Goal: Task Accomplishment & Management: Complete application form

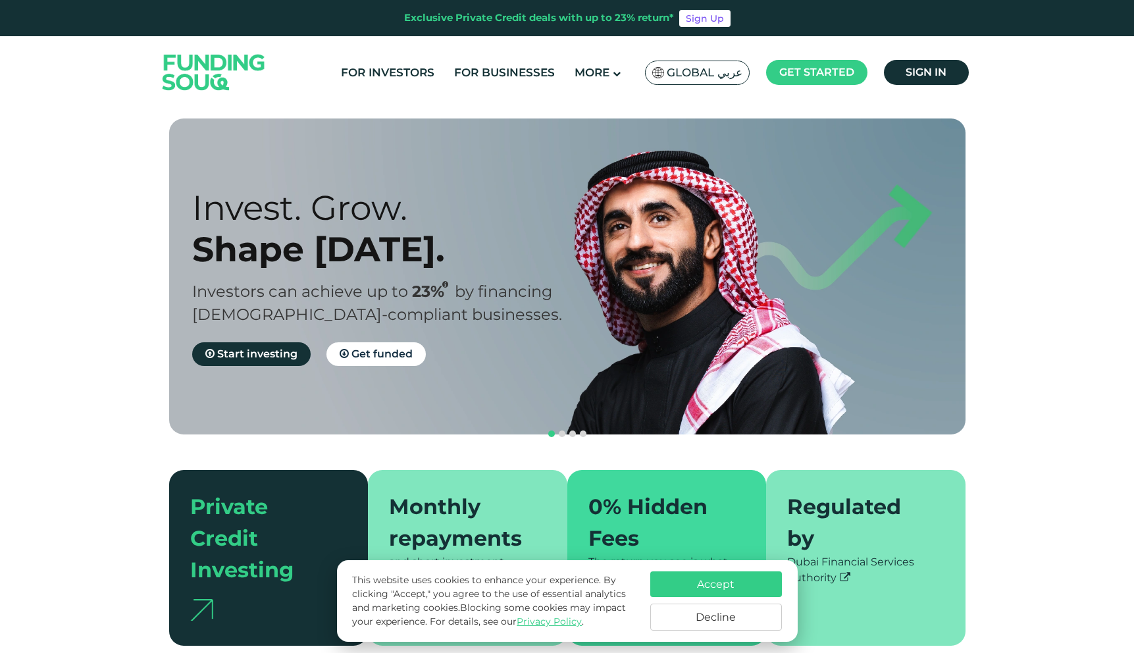
scroll to position [6, 0]
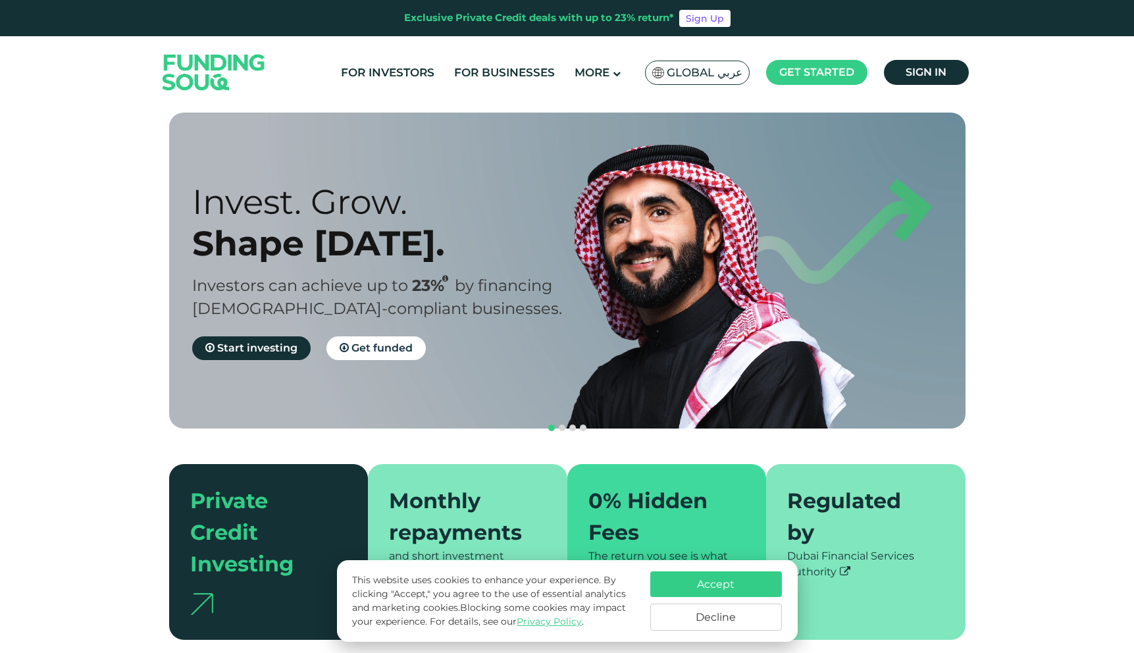
click at [712, 618] on button "Decline" at bounding box center [717, 617] width 132 height 27
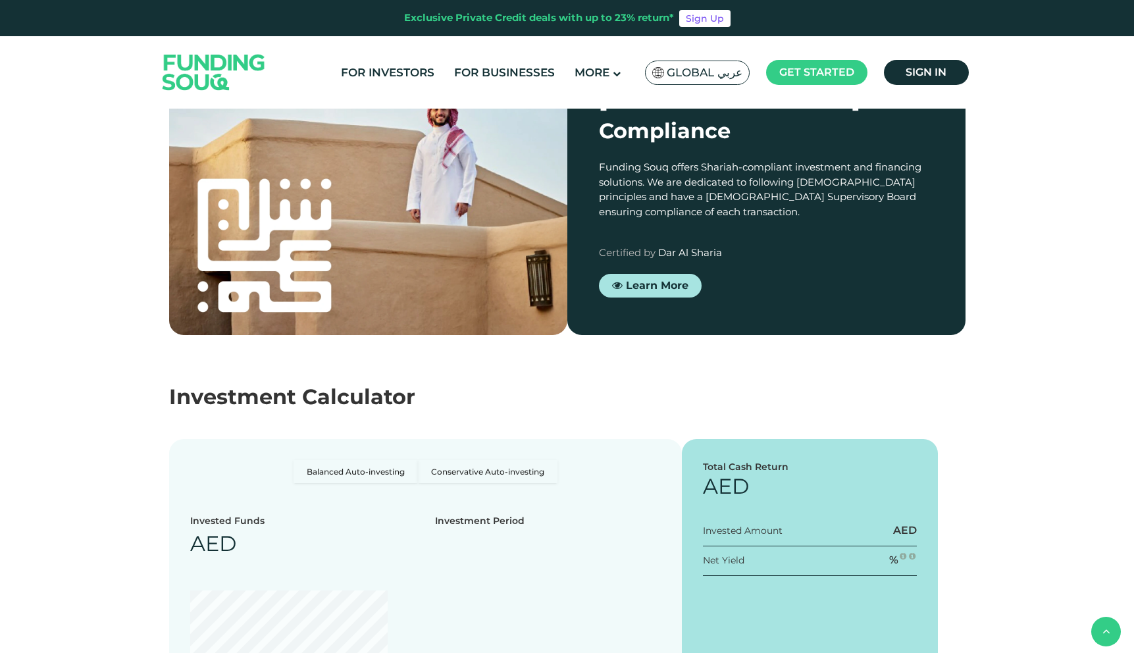
scroll to position [1094, 0]
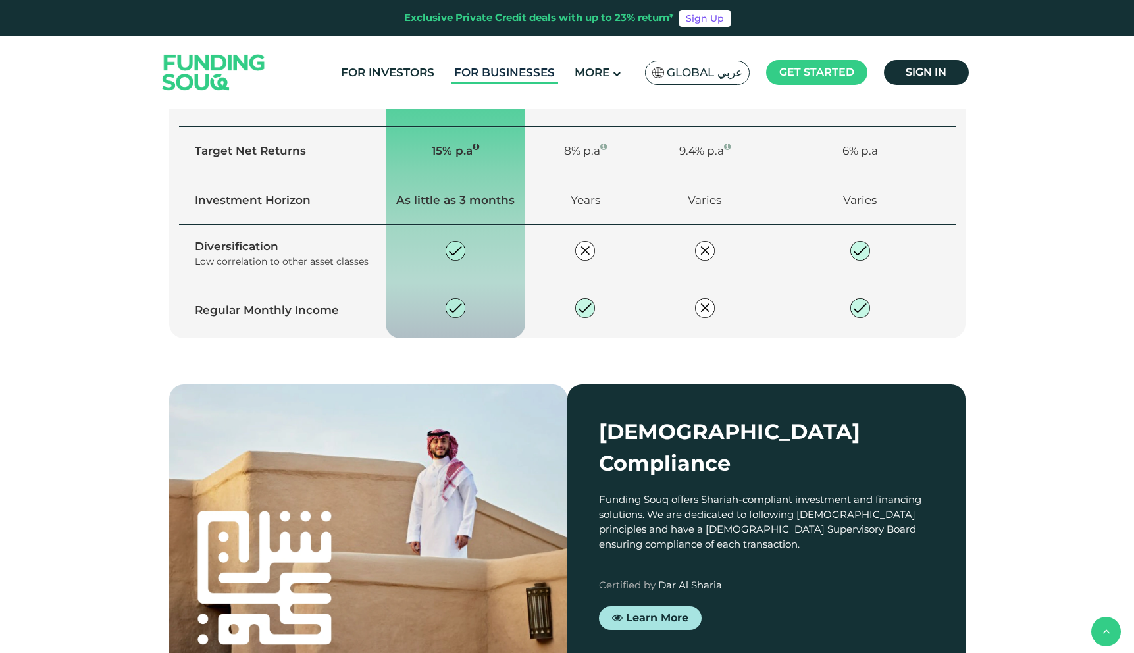
click at [519, 76] on link "For Businesses" at bounding box center [504, 73] width 107 height 22
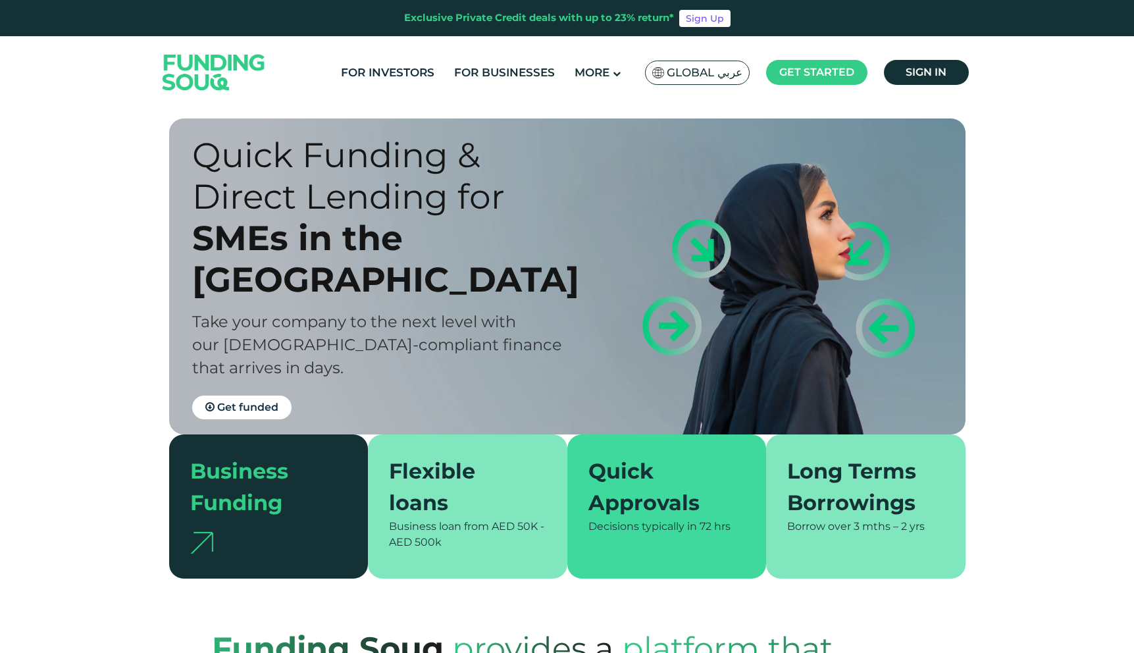
click at [410, 70] on link "For Investors" at bounding box center [388, 73] width 100 height 22
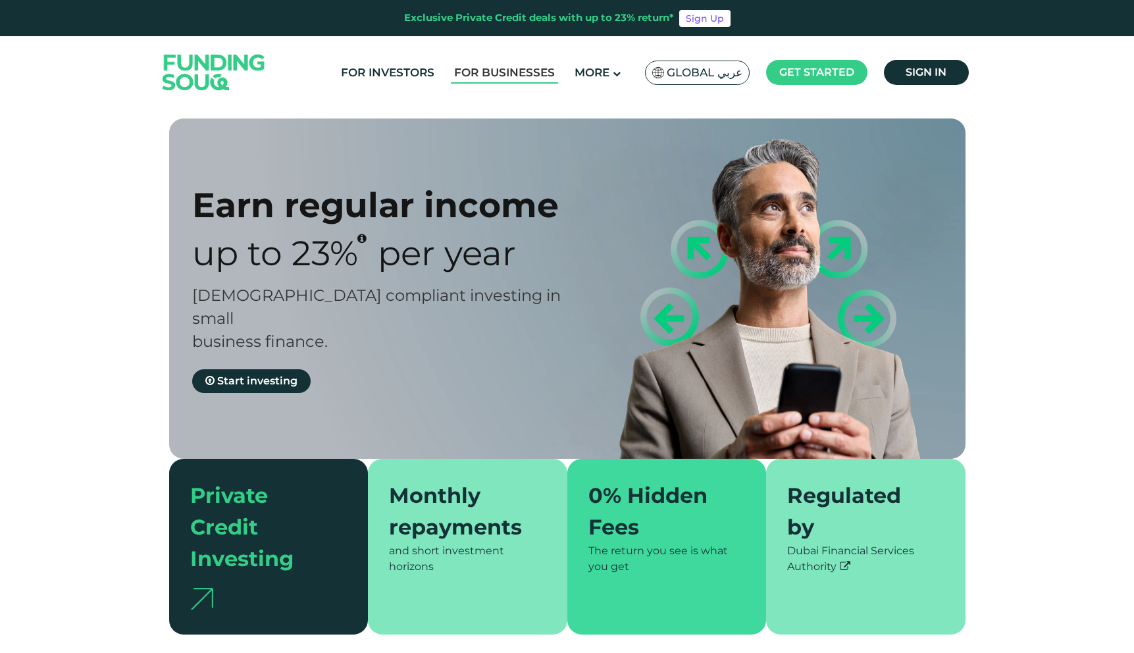
type tc-range-slider "4"
click at [504, 66] on link "For Businesses" at bounding box center [504, 73] width 107 height 22
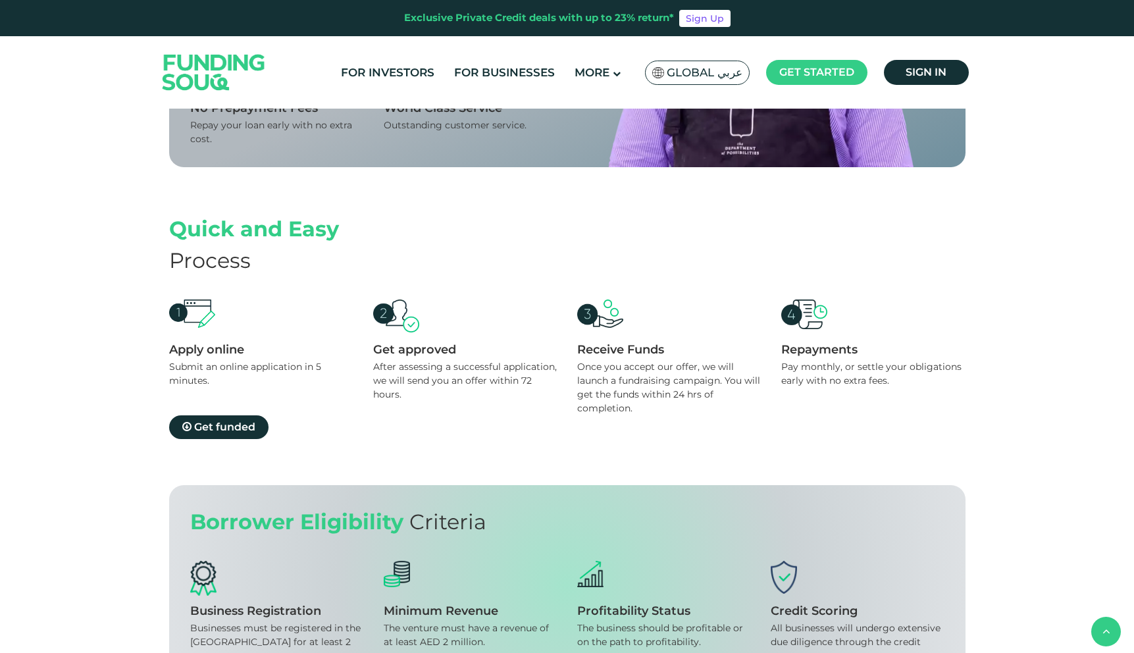
scroll to position [1098, 0]
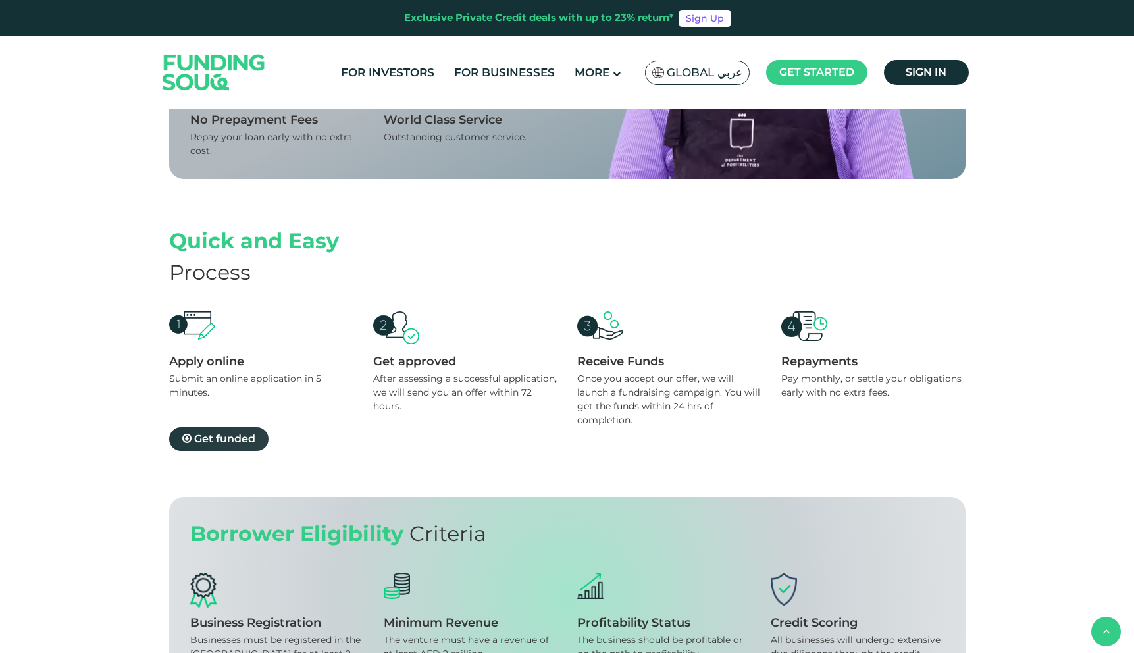
click at [226, 437] on span "Get funded" at bounding box center [224, 439] width 61 height 13
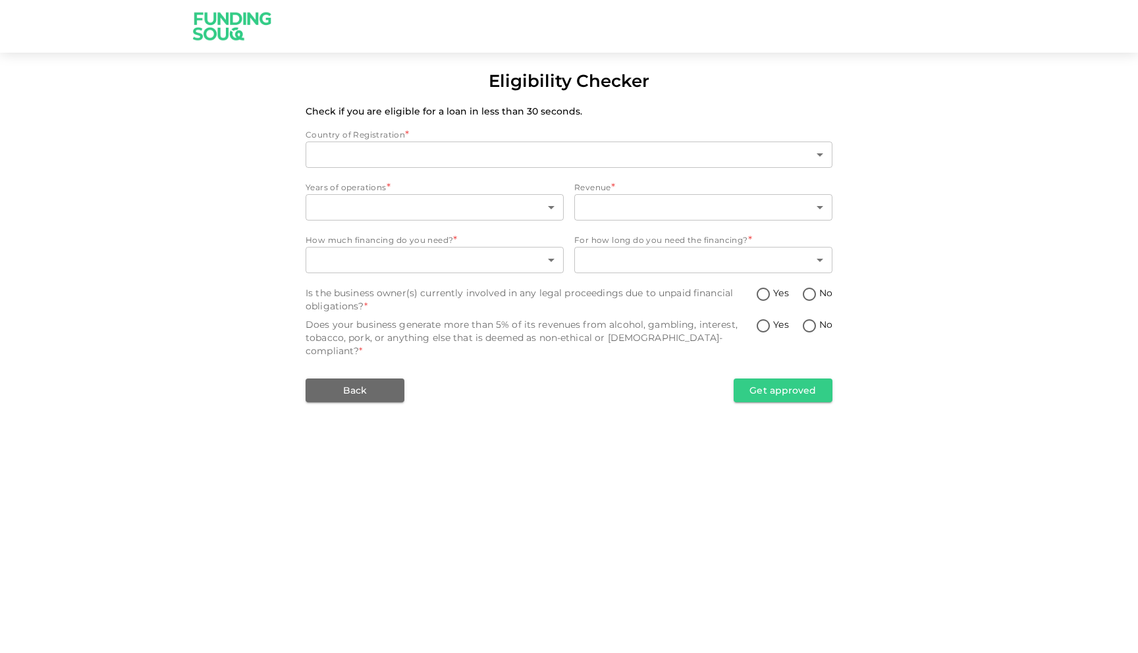
type input "1"
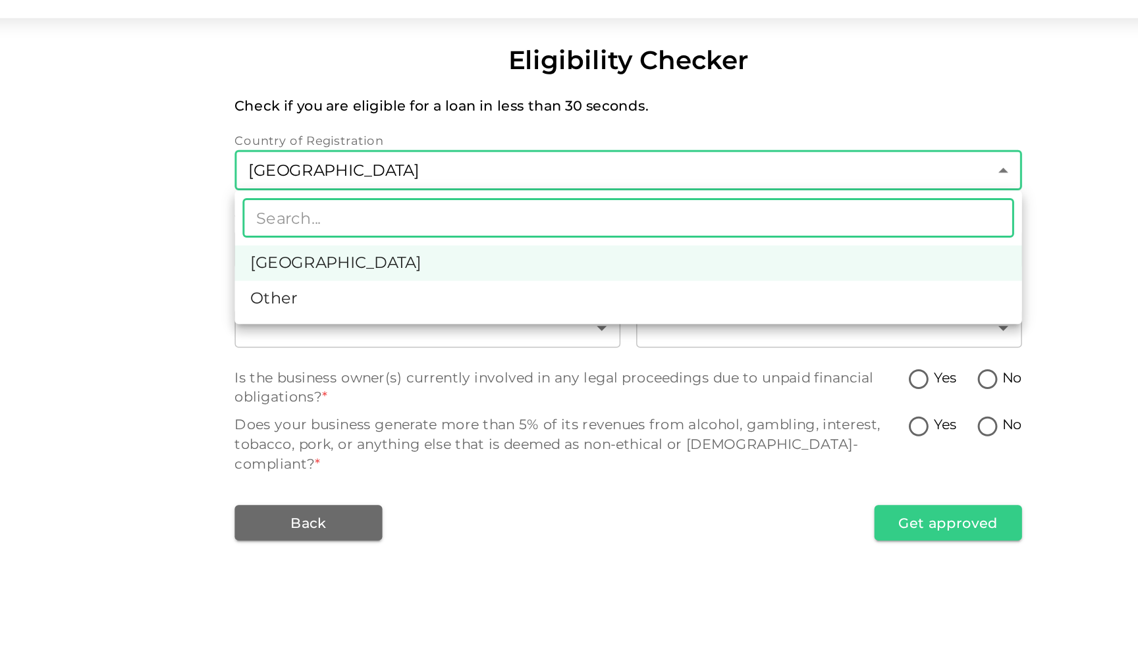
click at [431, 150] on body "Eligibility Checker Check if you are eligible for a loan in less than 30 second…" at bounding box center [569, 326] width 1138 height 653
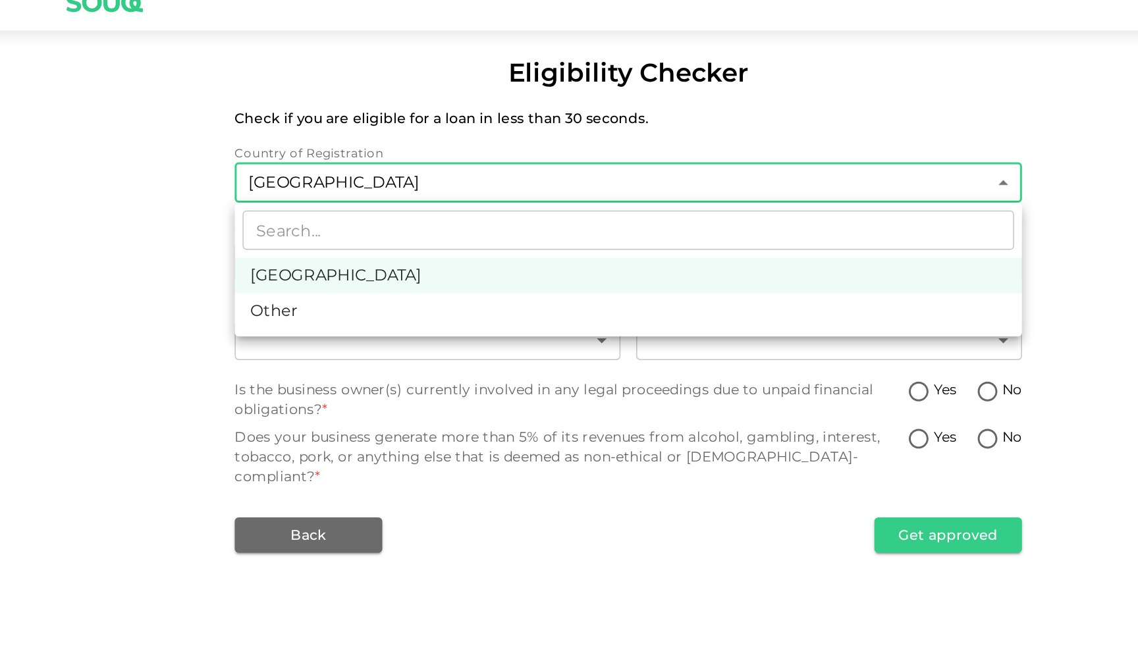
click at [255, 249] on div at bounding box center [569, 326] width 1138 height 653
